Goal: Task Accomplishment & Management: Use online tool/utility

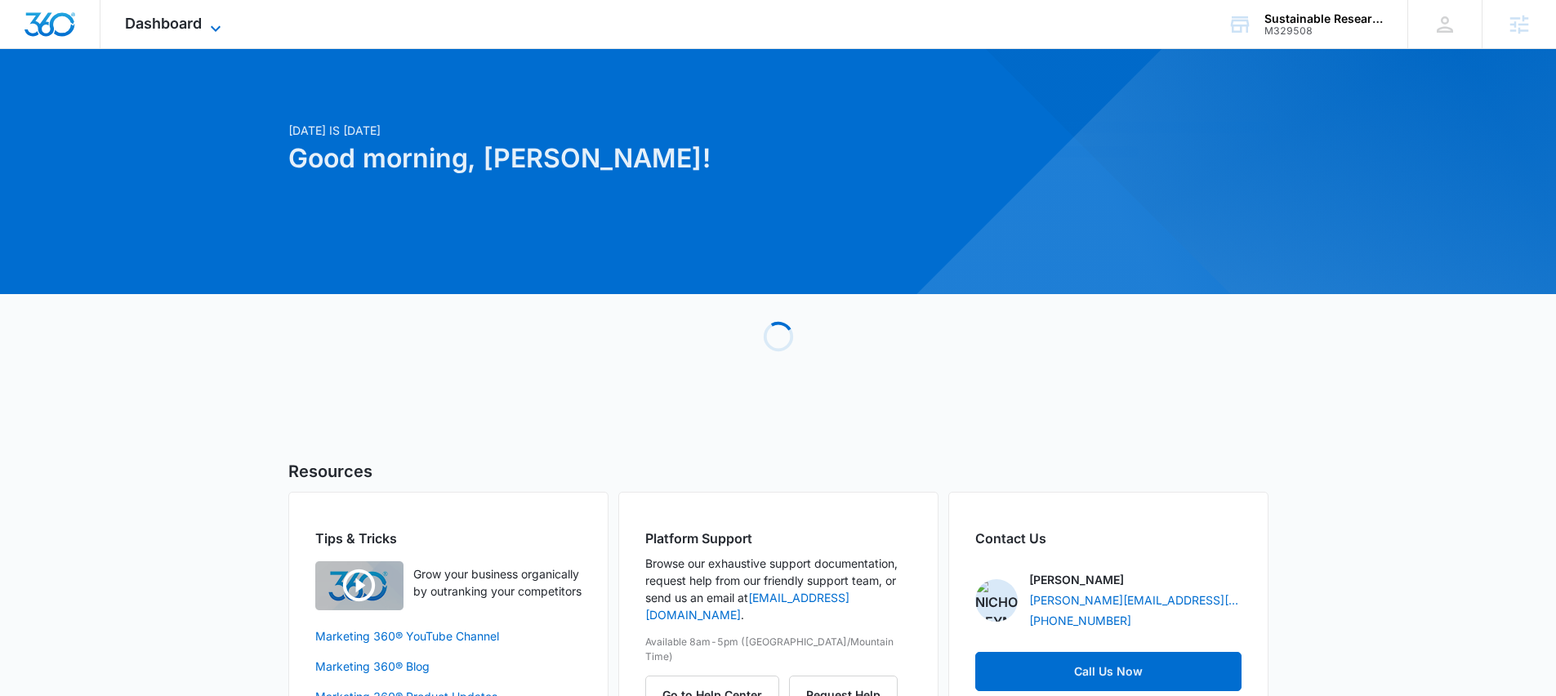
click at [168, 18] on span "Dashboard" at bounding box center [163, 23] width 77 height 17
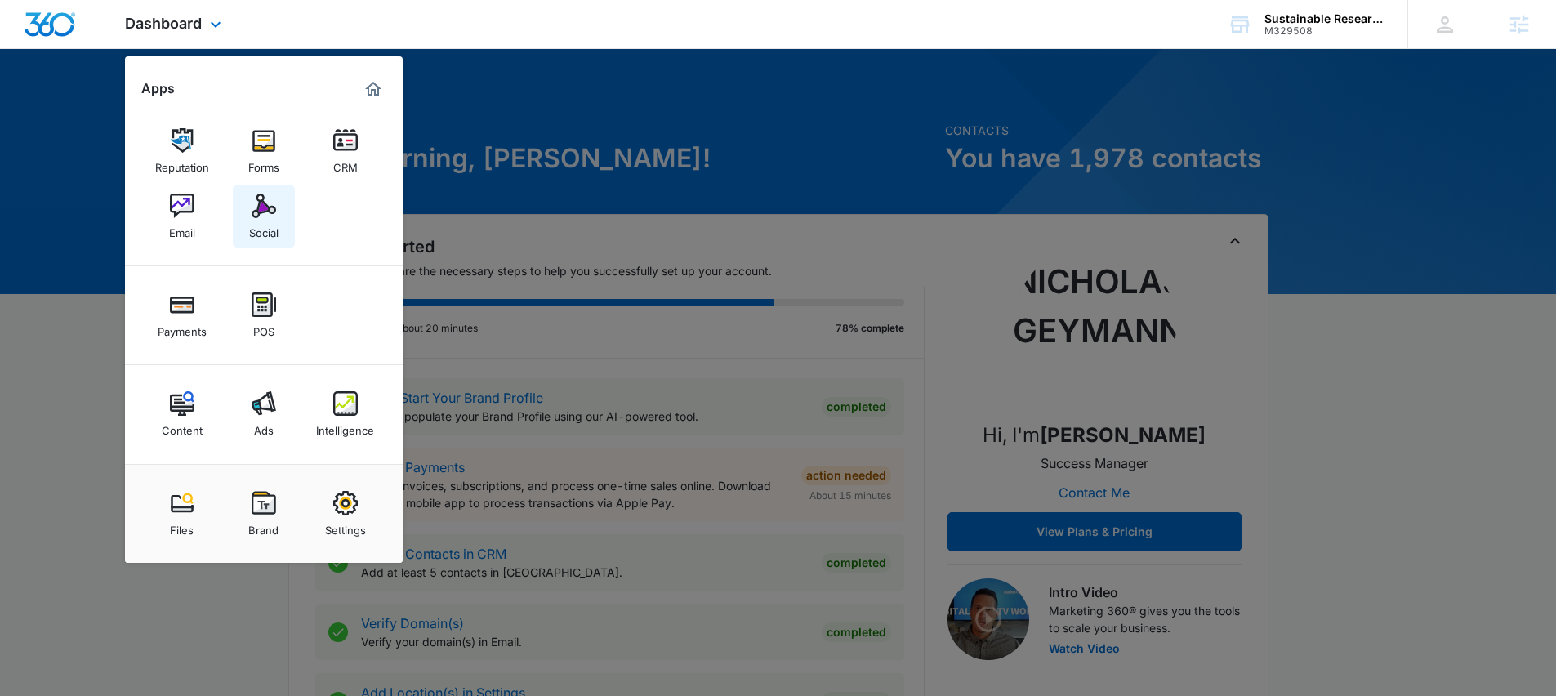
click at [255, 209] on img at bounding box center [263, 206] width 24 height 24
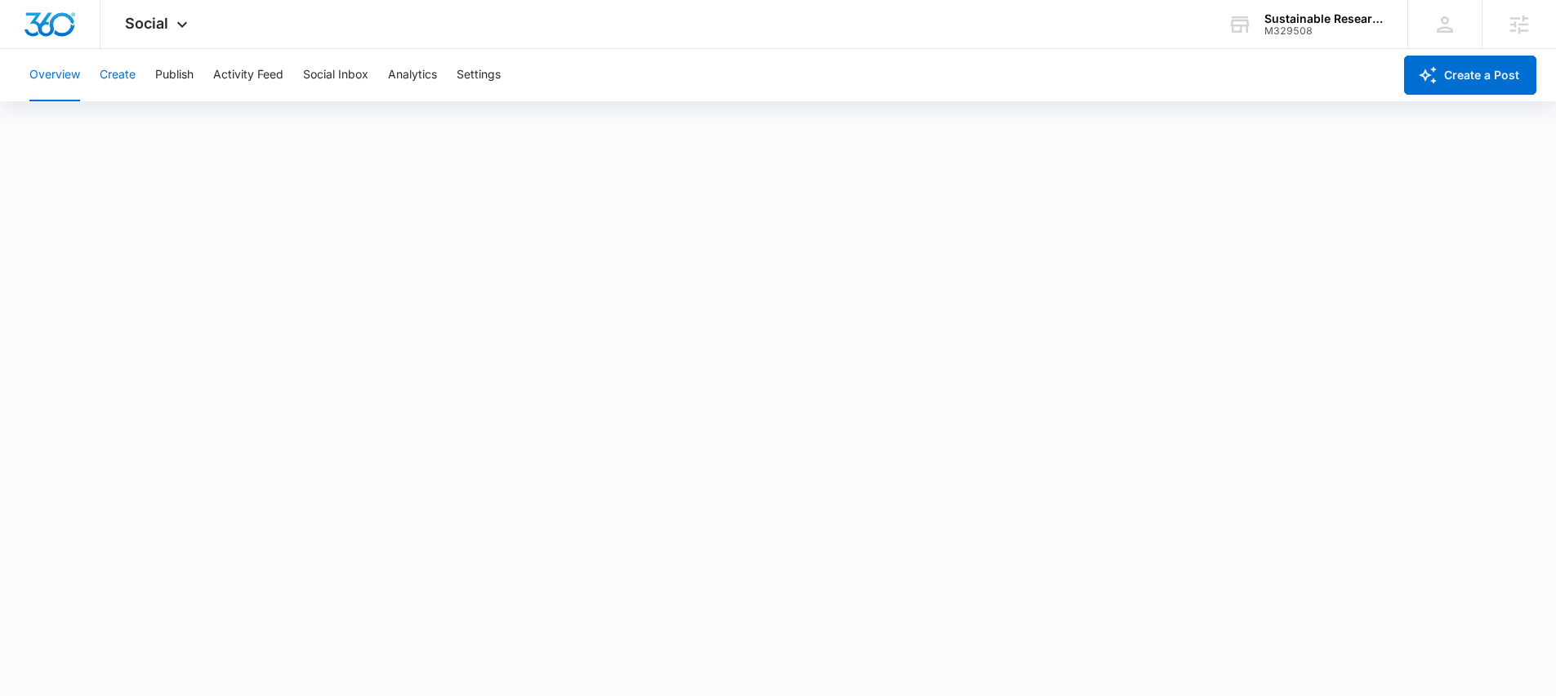
click at [109, 71] on button "Create" at bounding box center [118, 75] width 36 height 52
click at [168, 73] on button "Publish" at bounding box center [174, 75] width 38 height 52
click at [141, 128] on button "Schedules" at bounding box center [125, 125] width 56 height 46
click at [58, 122] on button "Calendar" at bounding box center [53, 125] width 48 height 46
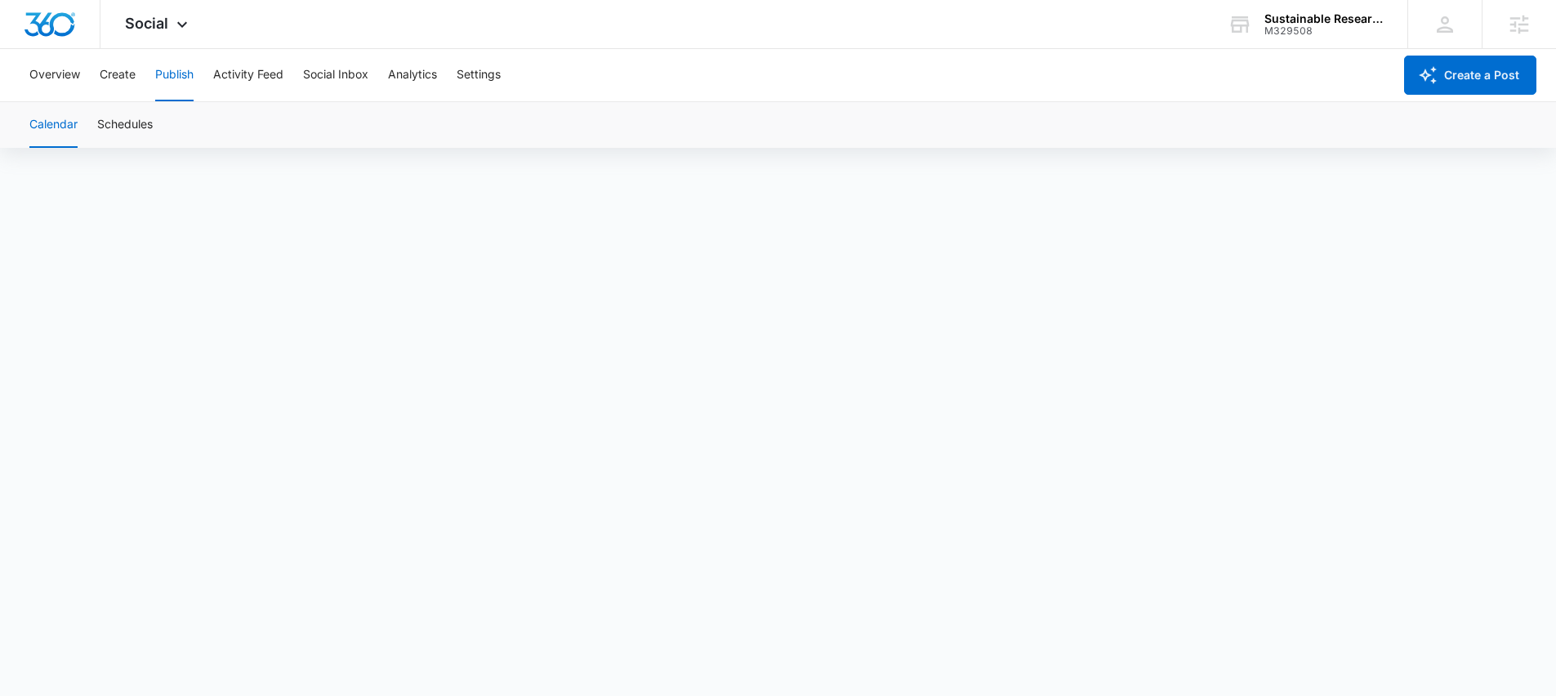
scroll to position [11, 0]
click at [67, 73] on button "Overview" at bounding box center [54, 75] width 51 height 52
click at [132, 78] on button "Create" at bounding box center [118, 75] width 36 height 52
click at [164, 127] on button "Approvals" at bounding box center [159, 125] width 55 height 46
click at [171, 71] on button "Publish" at bounding box center [174, 75] width 38 height 52
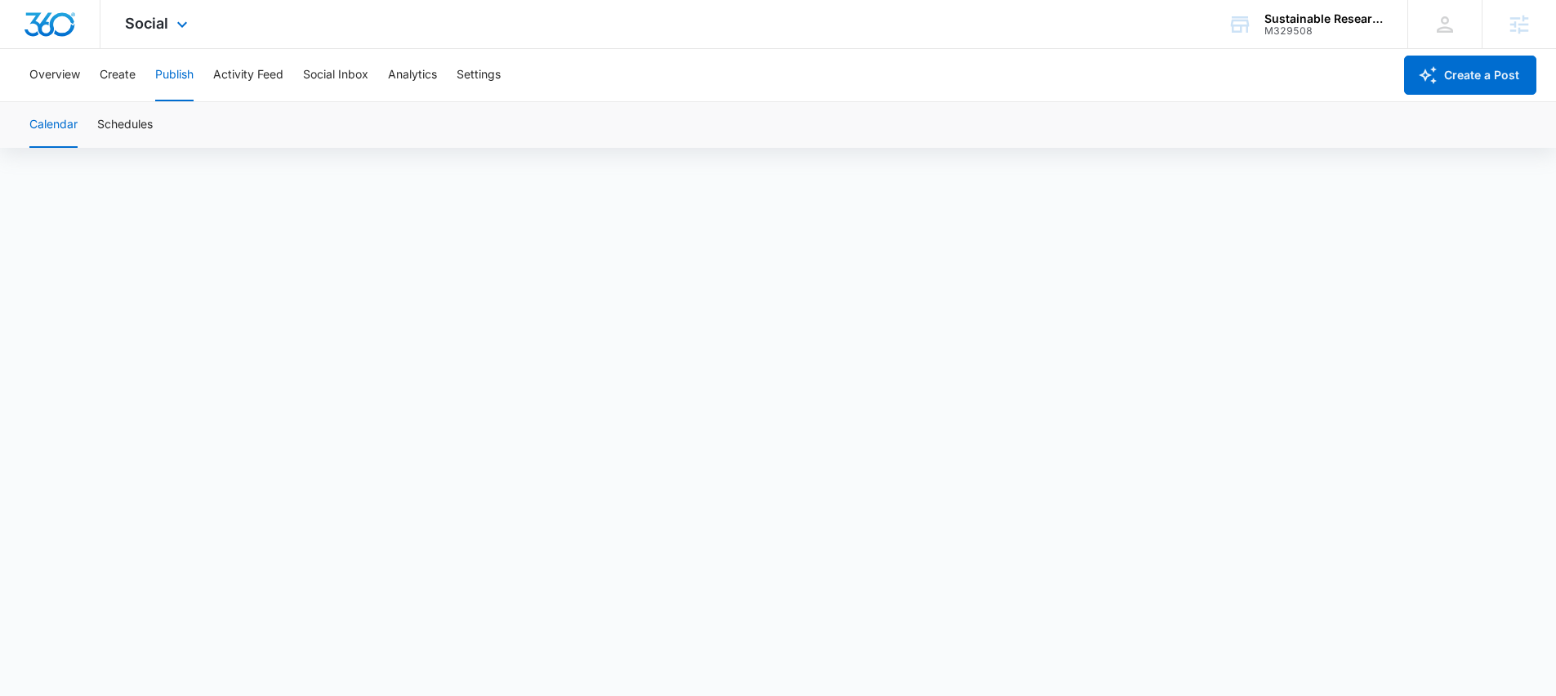
click at [581, 21] on div "Social Apps Reputation Forms CRM Email Social Payments POS Content Ads Intellig…" at bounding box center [778, 24] width 1556 height 49
click at [700, 28] on div "Social Apps Reputation Forms CRM Email Social Payments POS Content Ads Intellig…" at bounding box center [778, 24] width 1556 height 49
